Goal: Task Accomplishment & Management: Complete application form

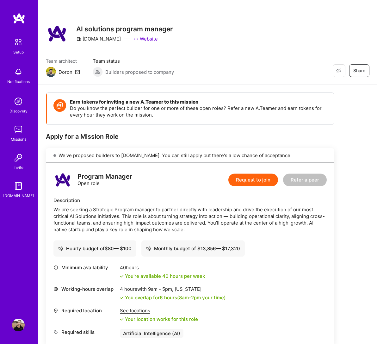
click at [22, 45] on img at bounding box center [18, 41] width 13 height 13
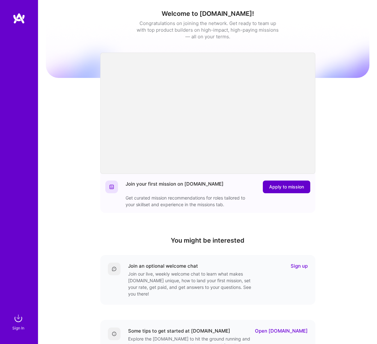
click at [284, 186] on span "Apply to mission" at bounding box center [286, 187] width 35 height 6
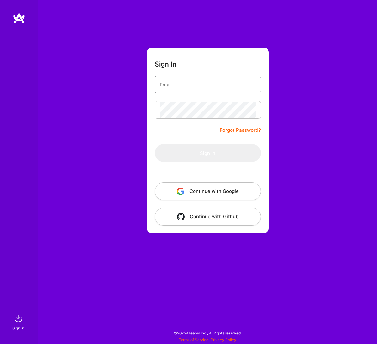
click at [173, 83] on input "email" at bounding box center [208, 85] width 96 height 16
type input "[EMAIL_ADDRESS][DOMAIN_NAME]"
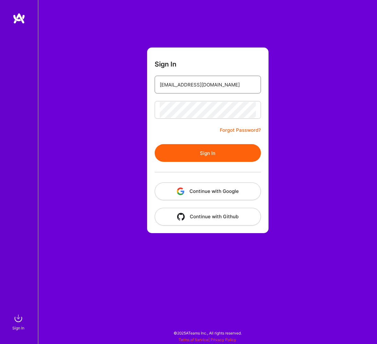
click at [208, 153] on button "Sign In" at bounding box center [208, 153] width 106 height 18
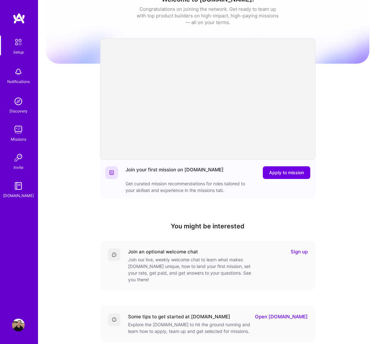
scroll to position [15, 0]
click at [24, 325] on img at bounding box center [18, 324] width 13 height 13
